Goal: Check status: Check status

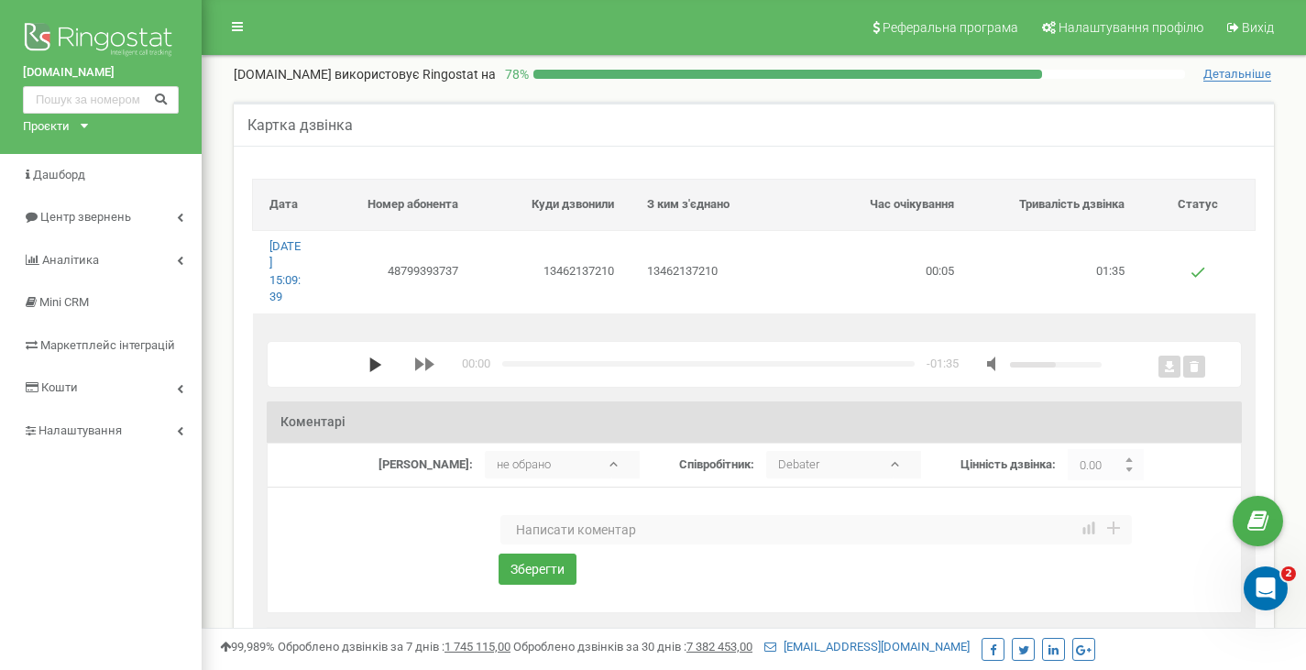
click at [377, 359] on icon "media player" at bounding box center [375, 364] width 15 height 15
click at [617, 360] on div "00:02 x -01:32" at bounding box center [734, 363] width 733 height 17
click at [614, 366] on div "media player" at bounding box center [708, 363] width 412 height 5
click at [1095, 365] on div "media player" at bounding box center [1056, 364] width 92 height 5
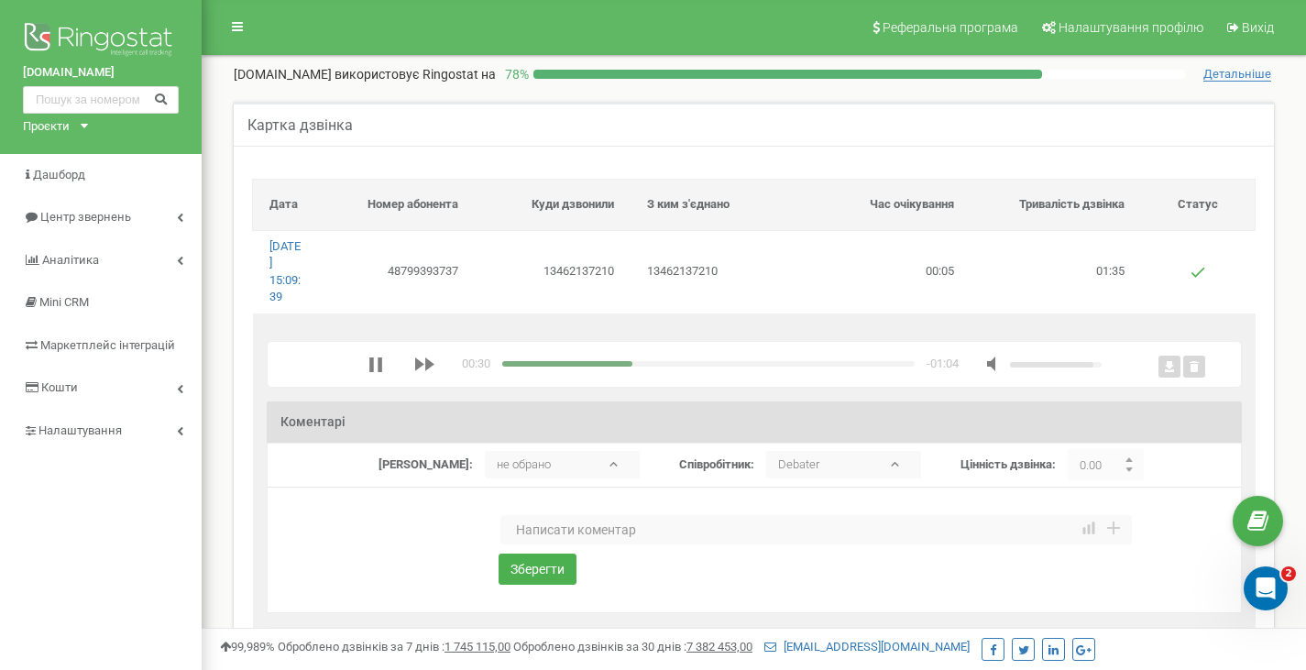
drag, startPoint x: 1095, startPoint y: 365, endPoint x: 1107, endPoint y: 362, distance: 12.2
click at [1107, 362] on div "00:30 x -01:04" at bounding box center [758, 363] width 893 height 17
click at [545, 361] on div "00:31 x -01:03" at bounding box center [734, 363] width 733 height 17
click at [539, 365] on div "media player" at bounding box center [571, 363] width 139 height 5
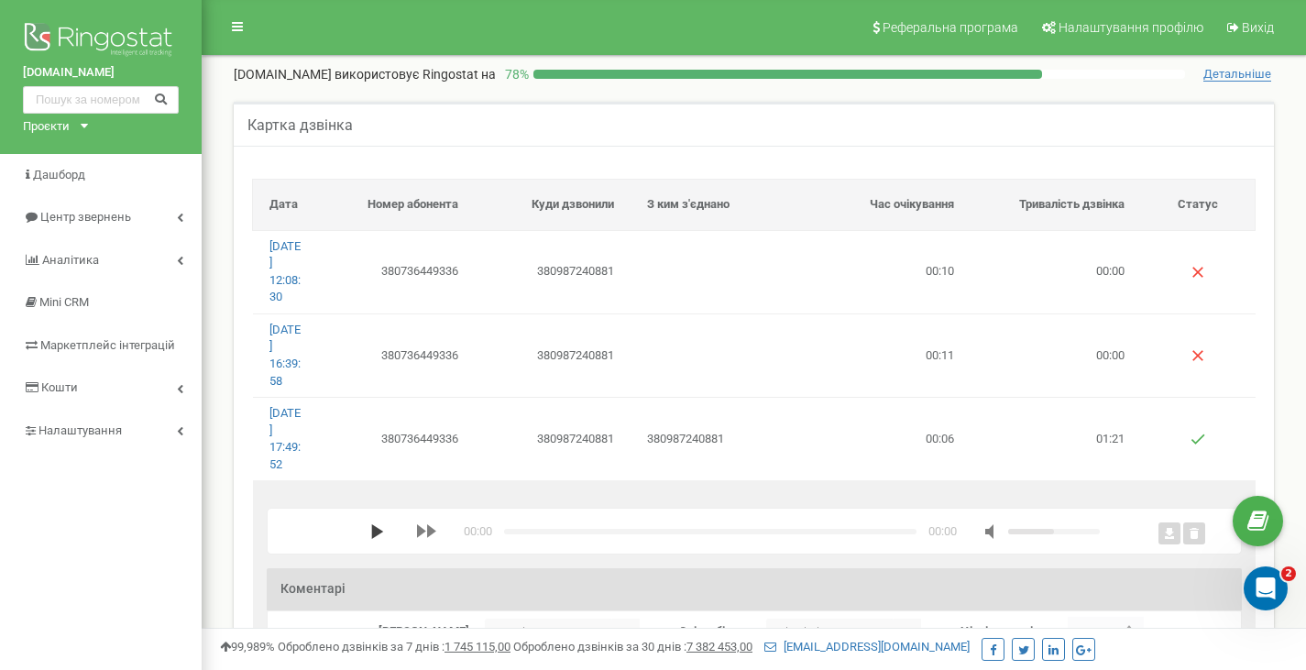
click at [374, 530] on polygon "media player" at bounding box center [377, 531] width 12 height 15
click at [1097, 529] on div "media player" at bounding box center [1056, 531] width 92 height 5
click at [1097, 530] on div "media player" at bounding box center [1056, 531] width 92 height 5
click at [1100, 532] on div "media player" at bounding box center [1056, 531] width 92 height 5
click at [734, 529] on div "media player" at bounding box center [708, 531] width 412 height 5
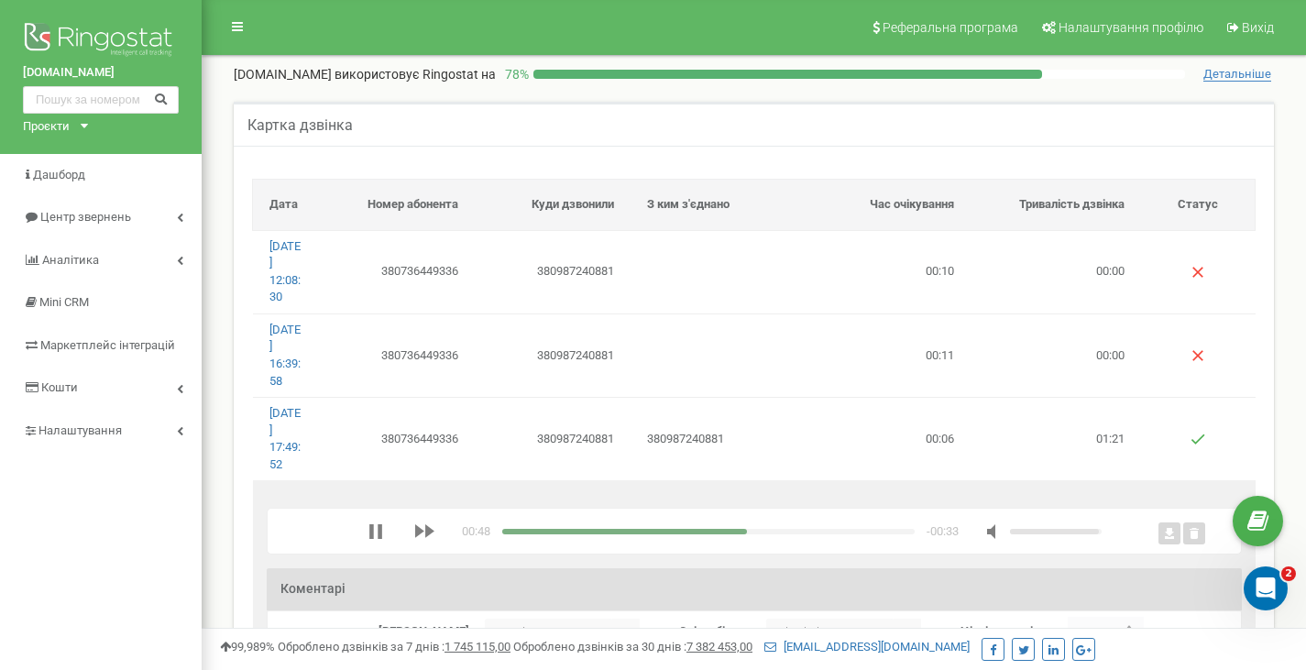
click at [803, 531] on div "media player" at bounding box center [708, 531] width 412 height 5
click at [771, 533] on div "media player" at bounding box center [659, 531] width 315 height 5
